Goal: Find contact information: Find contact information

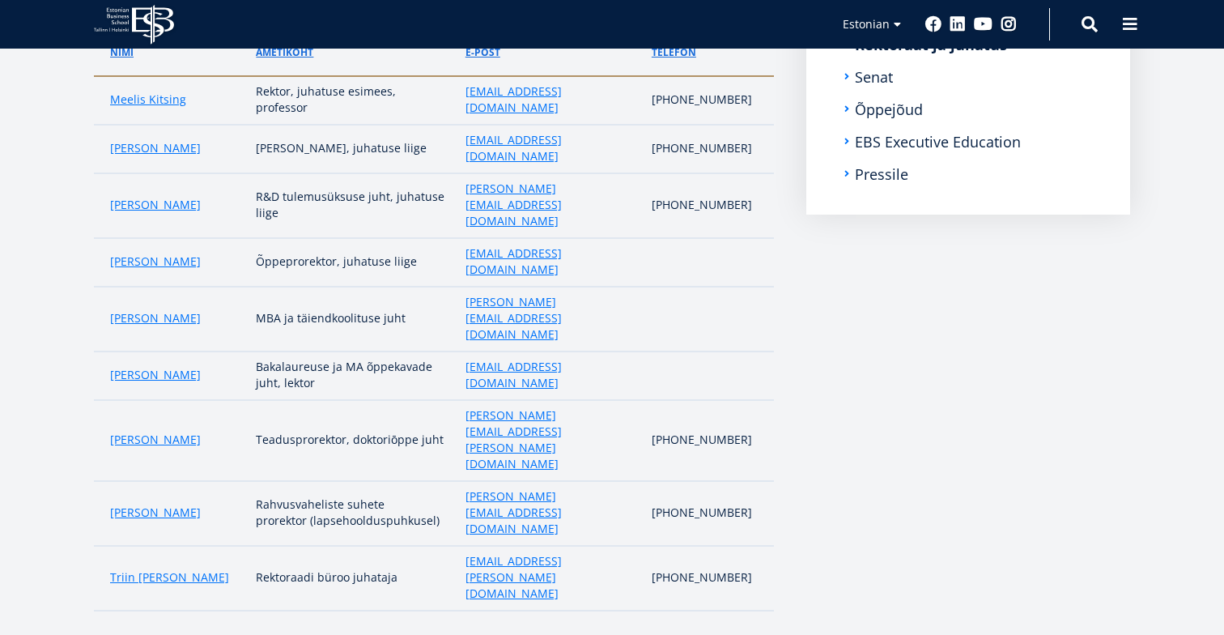
scroll to position [384, 0]
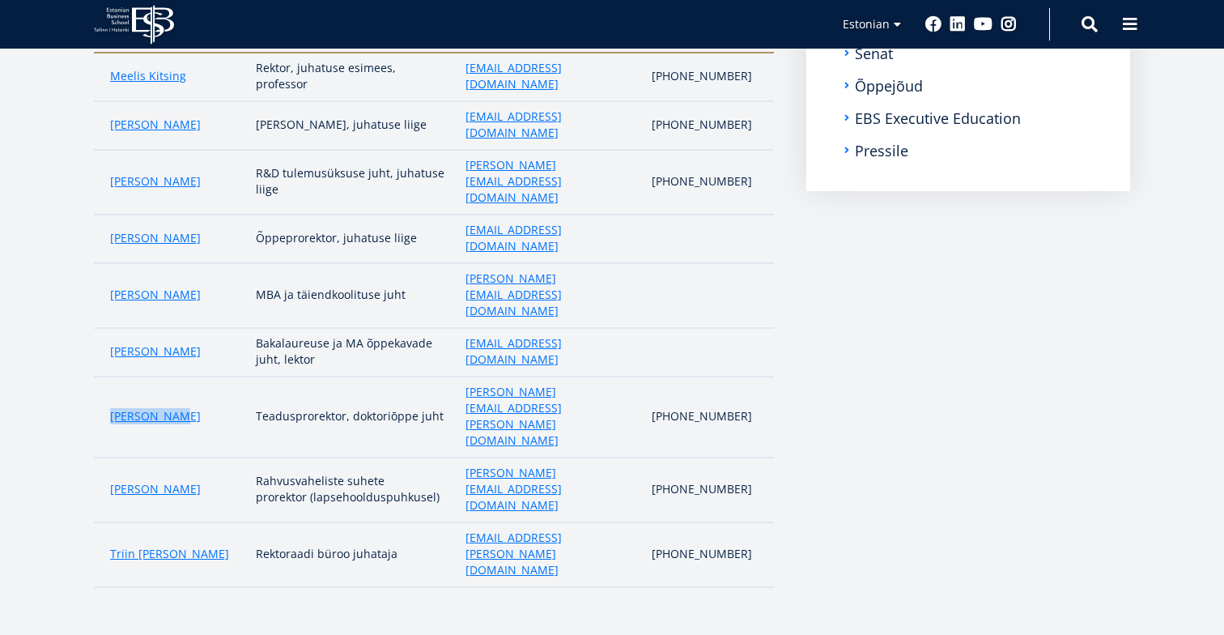
drag, startPoint x: 94, startPoint y: 298, endPoint x: 199, endPoint y: 295, distance: 105.3
click at [199, 376] on td "[PERSON_NAME]" at bounding box center [171, 416] width 154 height 81
copy link "[PERSON_NAME]"
click at [142, 408] on link "[PERSON_NAME]" at bounding box center [155, 416] width 91 height 16
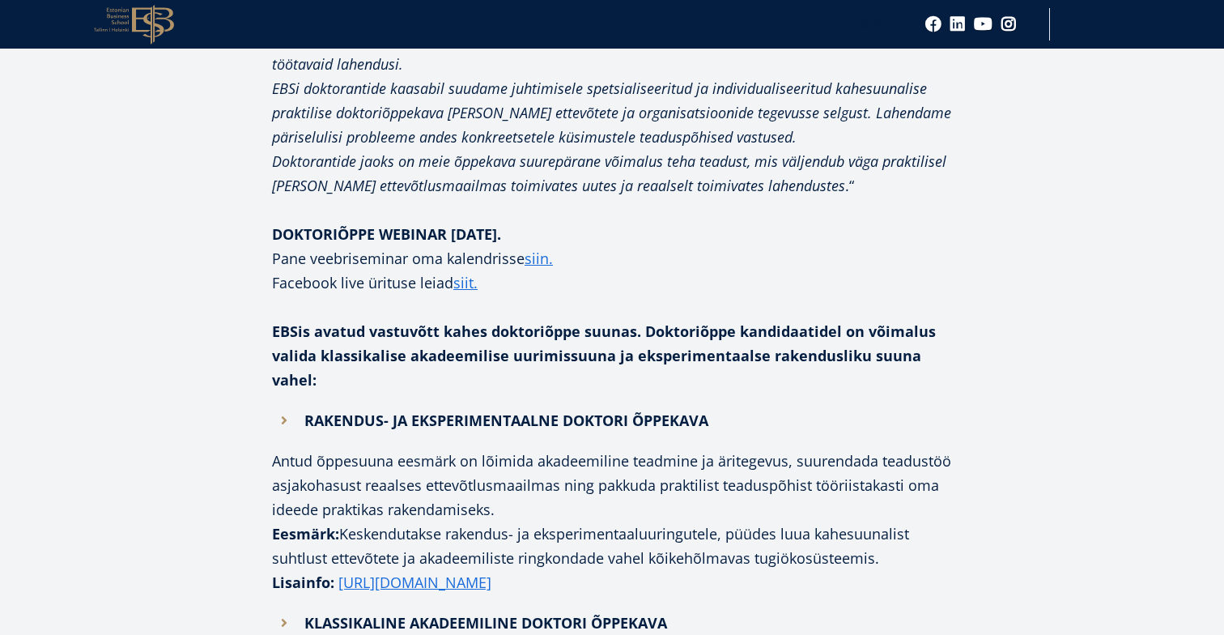
scroll to position [1055, 0]
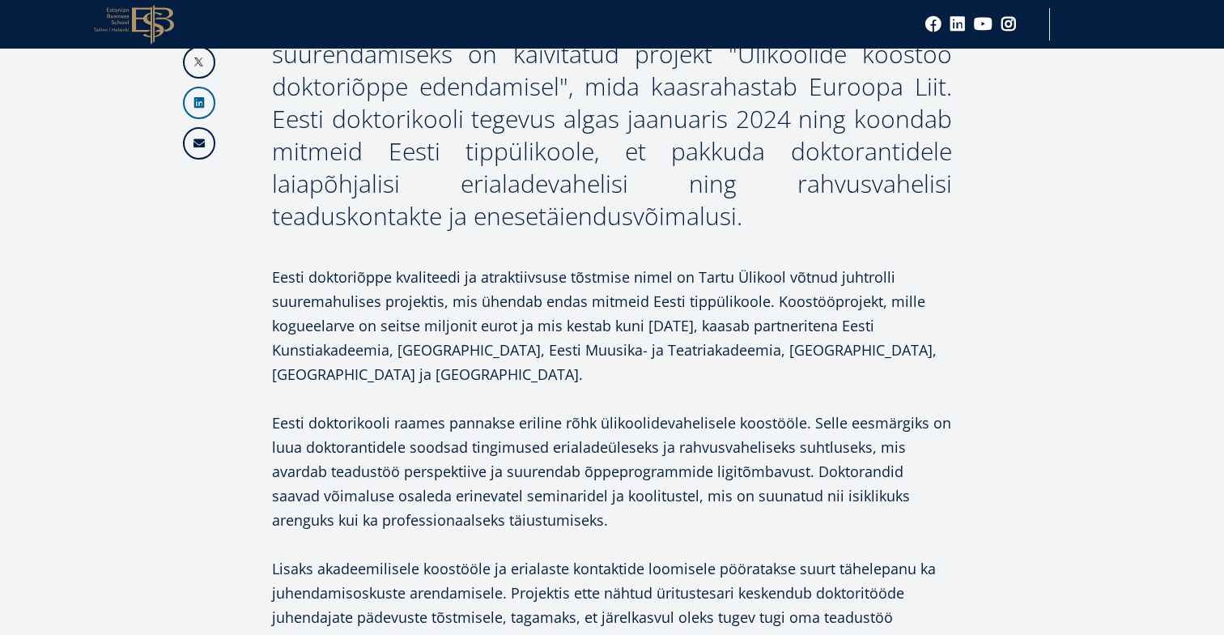
scroll to position [686, 0]
